Goal: Check status: Check status

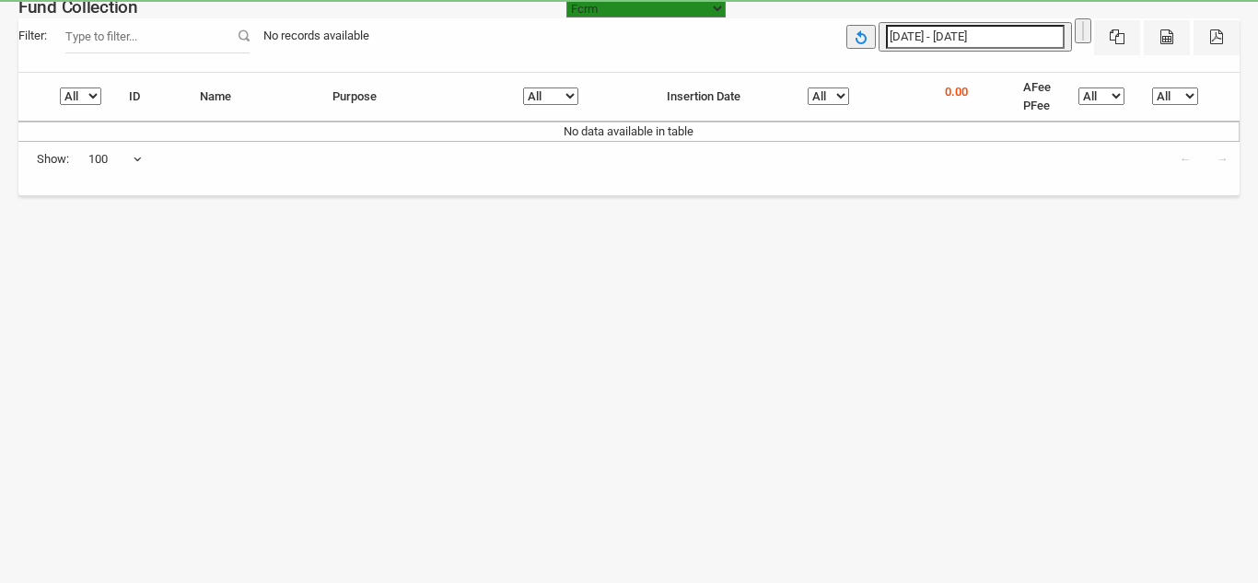
select select "[URL][DOMAIN_NAME]"
select select "100"
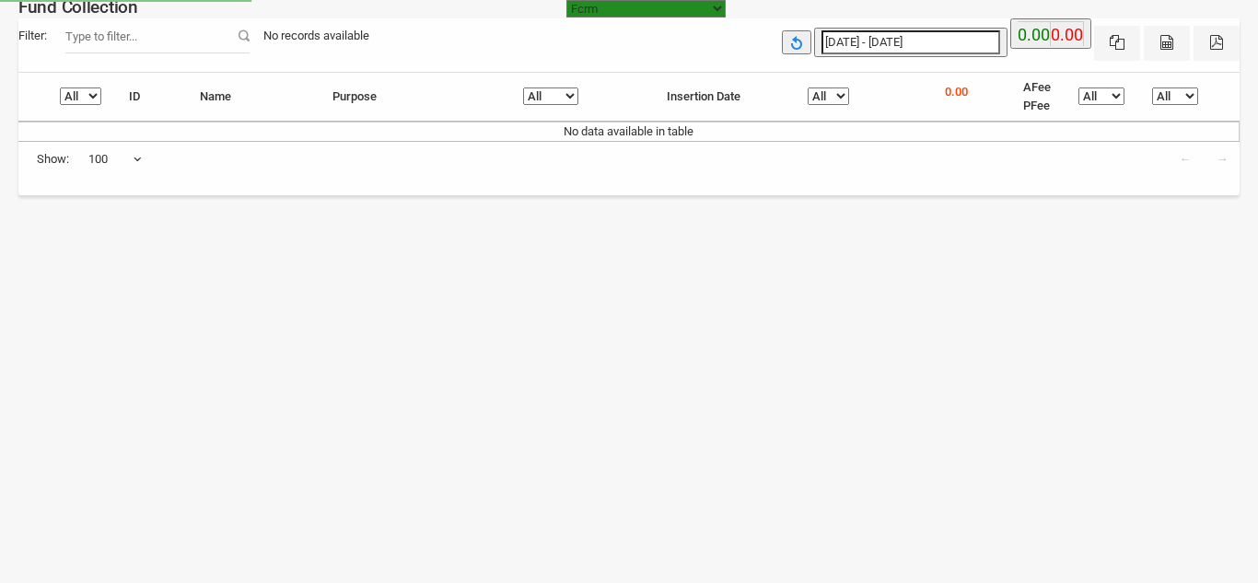
select select "[URL][DOMAIN_NAME]"
select select "100"
select select "[URL][DOMAIN_NAME]"
select select "100"
type input "11-08-2025"
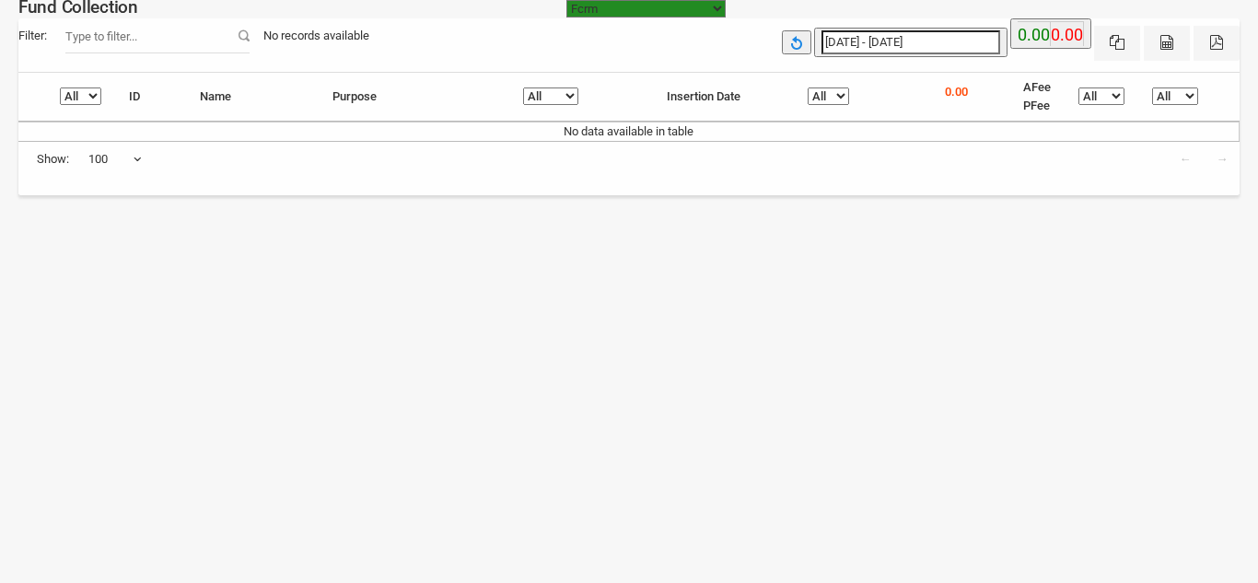
type input "11-08-2025"
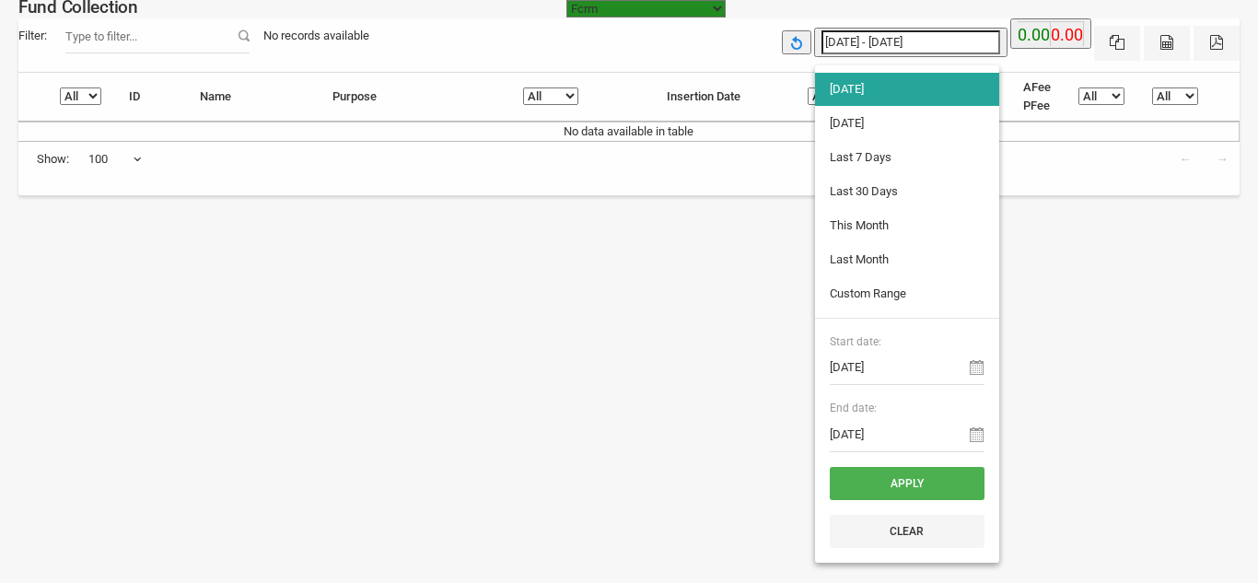
click at [870, 35] on input "[DATE] - [DATE]" at bounding box center [910, 42] width 179 height 24
type input "10-08-2025"
type input "05-08-2025"
type input "11-08-2025"
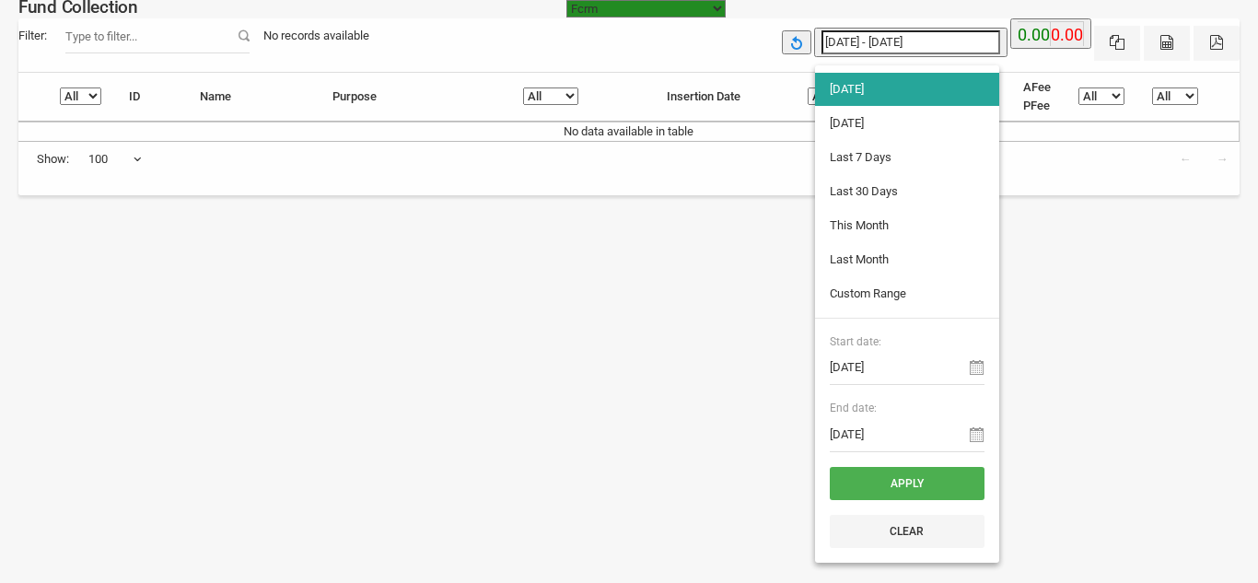
type input "01-08-2025"
type input "31-08-2025"
type input "01-07-2025"
type input "31-07-2025"
type input "11-08-2025"
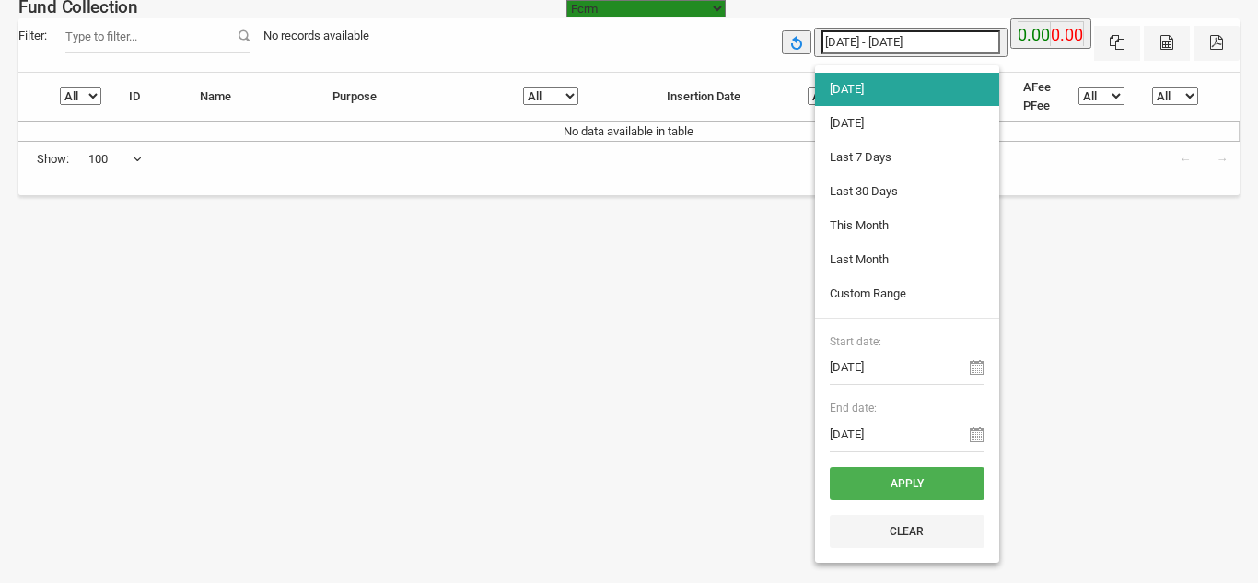
type input "11-08-2025"
click at [877, 371] on input "11-08-2025" at bounding box center [906, 367] width 155 height 35
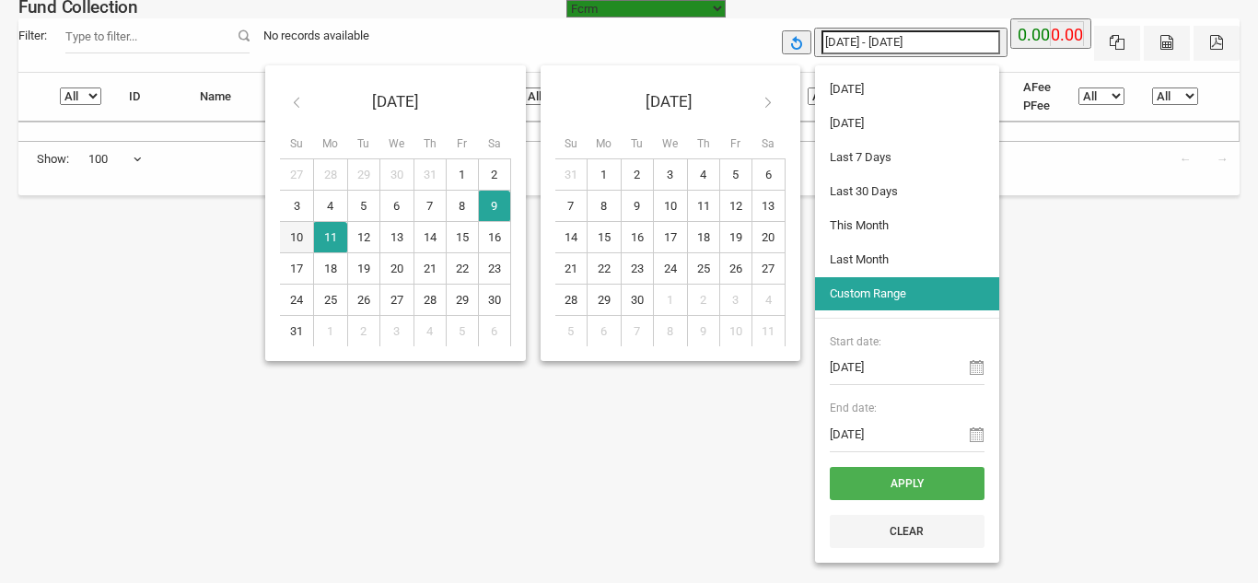
type input "09-08-2025"
click at [873, 477] on button "Apply" at bounding box center [906, 483] width 155 height 33
type input "09-08-2025 - 11-08-2025"
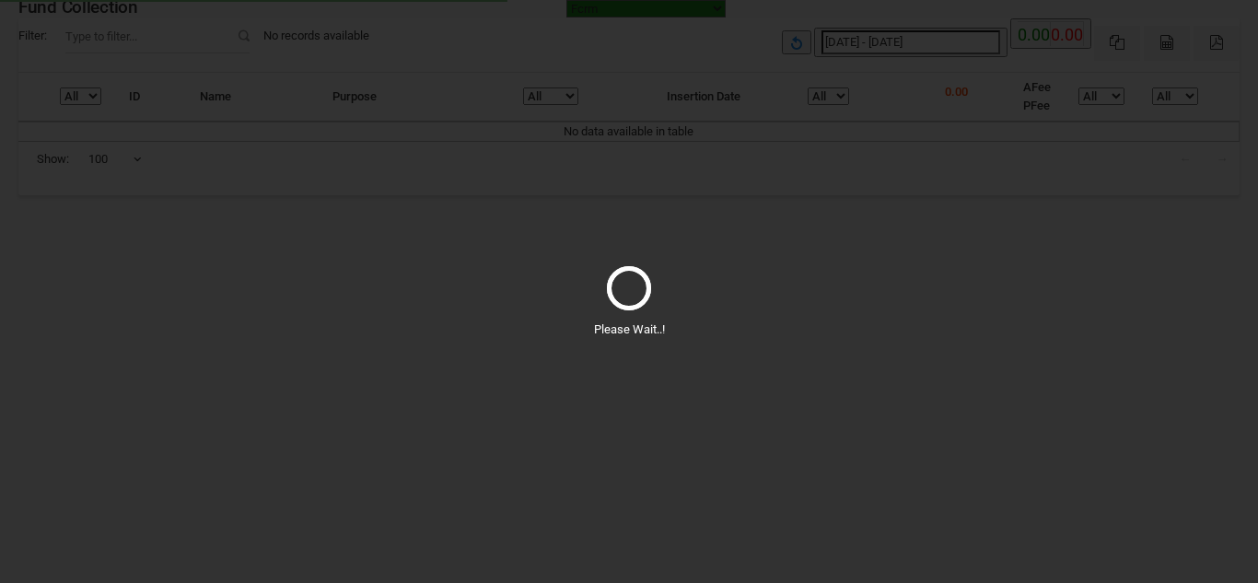
select select "100"
